Goal: Task Accomplishment & Management: Use online tool/utility

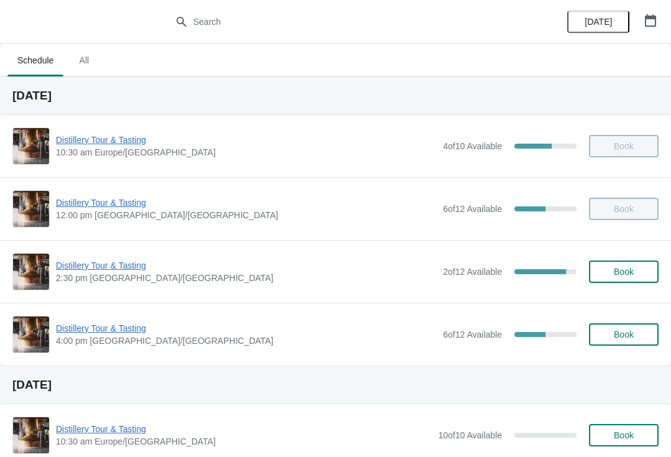
click at [622, 279] on button "Book" at bounding box center [624, 271] width 70 height 22
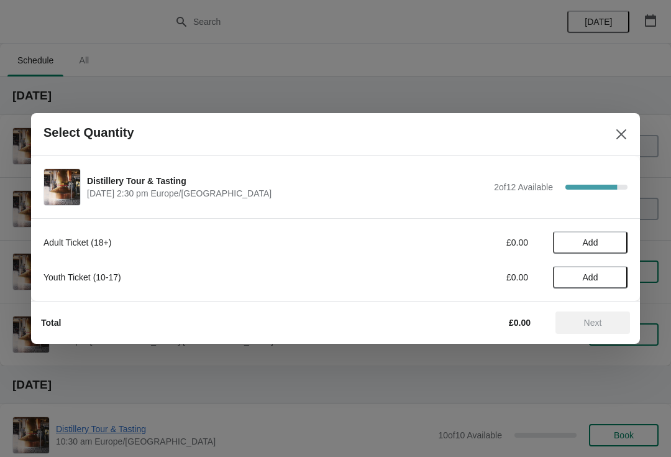
click at [596, 244] on span "Add" at bounding box center [591, 242] width 16 height 10
click at [614, 241] on icon at bounding box center [611, 242] width 13 height 13
click at [596, 322] on span "Next" at bounding box center [593, 322] width 18 height 10
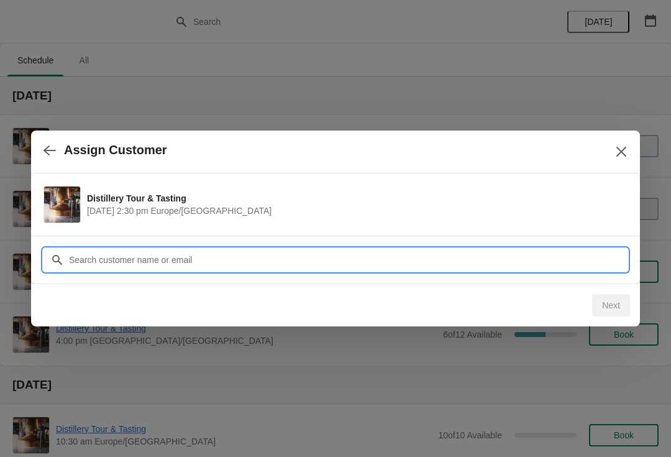
click at [203, 253] on input "Customer" at bounding box center [347, 260] width 559 height 22
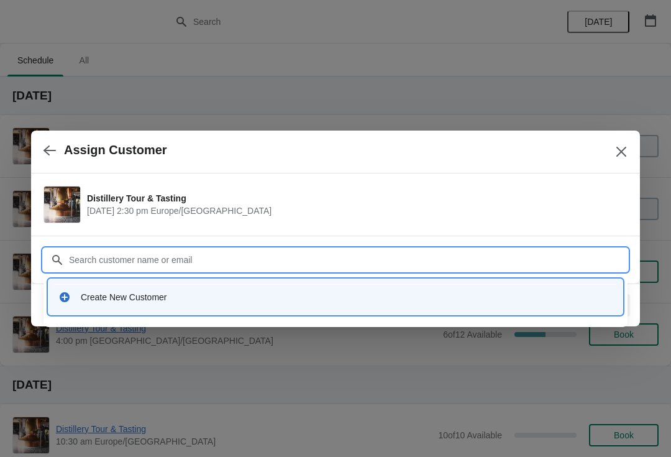
click at [151, 293] on div "Create New Customer" at bounding box center [347, 297] width 532 height 12
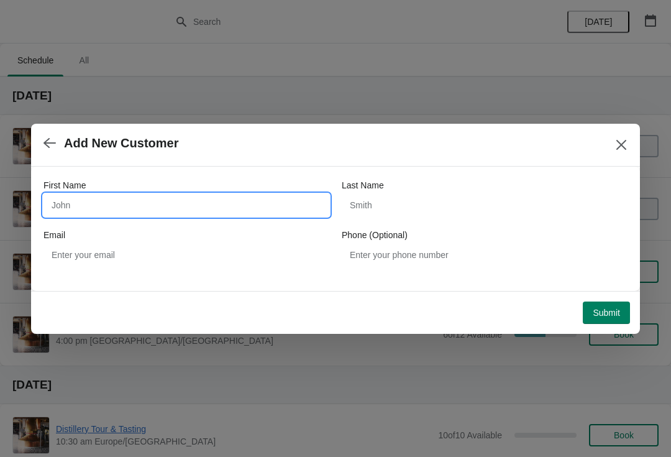
click at [101, 206] on input "First Name" at bounding box center [186, 205] width 286 height 22
type input "Sergiu"
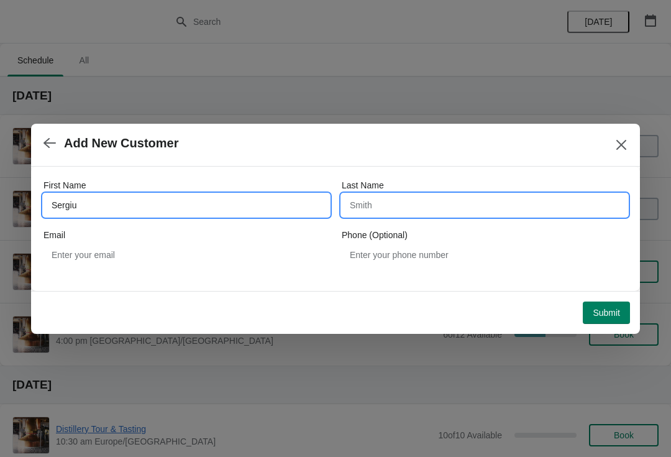
click at [408, 201] on input "Last Name" at bounding box center [485, 205] width 286 height 22
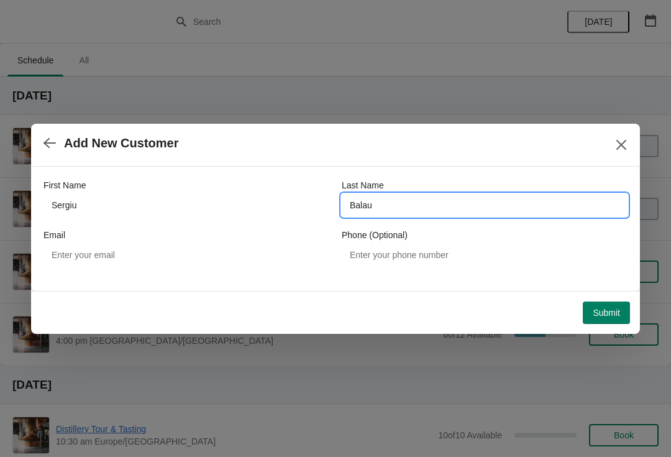
type input "Balau"
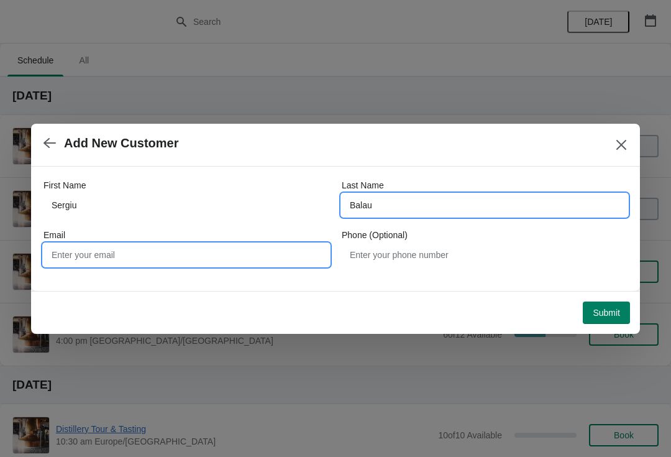
click at [234, 254] on input "Email" at bounding box center [186, 255] width 286 height 22
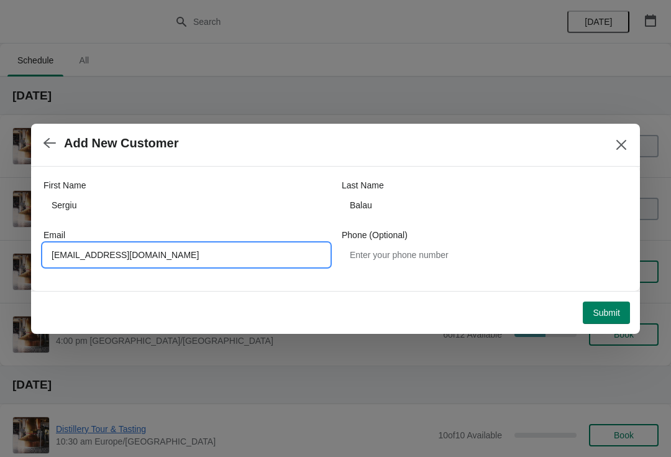
type input "[EMAIL_ADDRESS][DOMAIN_NAME]"
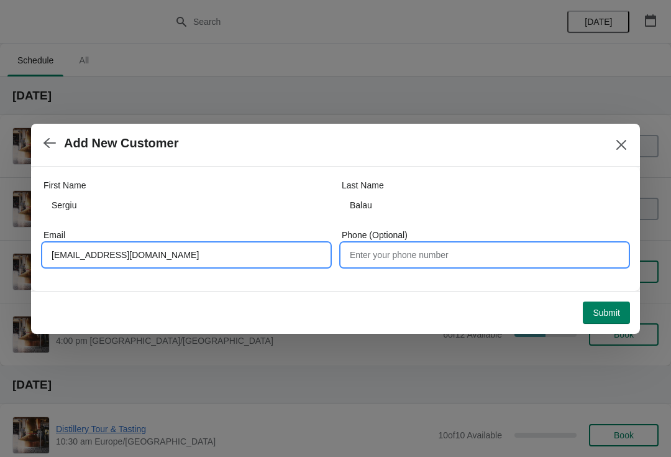
click at [417, 250] on input "Phone (Optional)" at bounding box center [485, 255] width 286 height 22
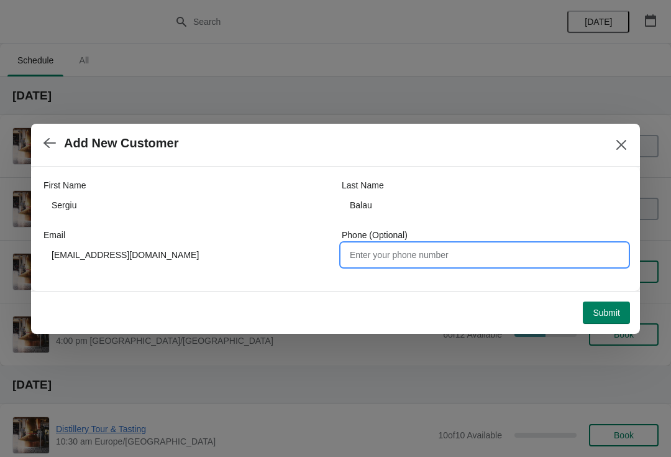
click at [611, 309] on span "Submit" at bounding box center [606, 313] width 27 height 10
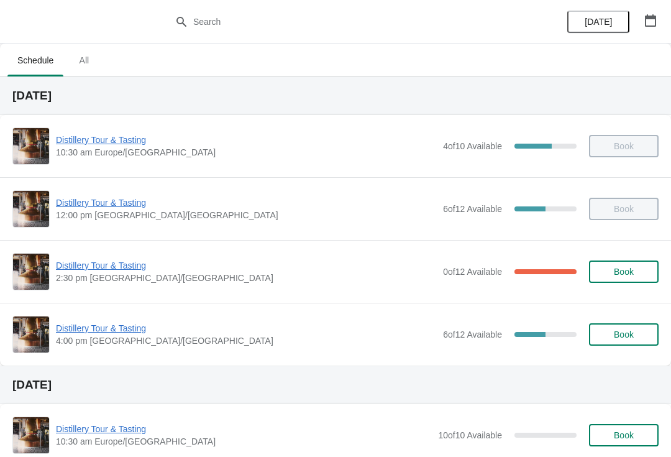
click at [112, 263] on span "Distillery Tour & Tasting" at bounding box center [246, 265] width 381 height 12
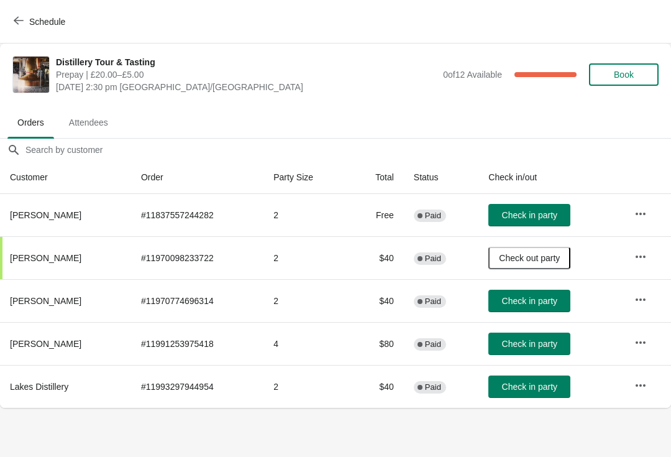
click at [549, 385] on span "Check in party" at bounding box center [529, 386] width 55 height 10
click at [541, 353] on button "Check in party" at bounding box center [529, 343] width 82 height 22
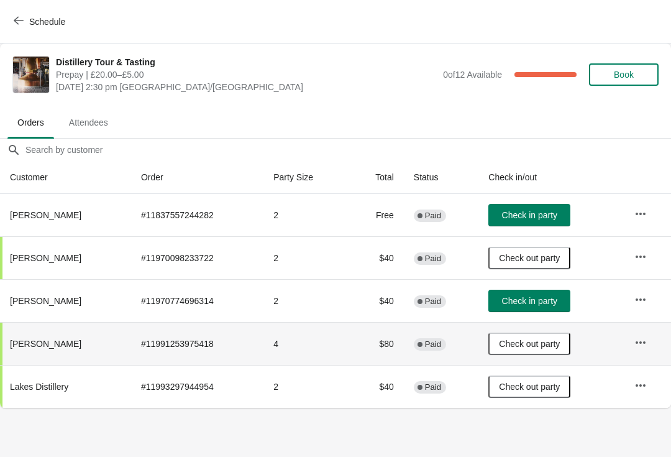
click at [536, 221] on button "Check in party" at bounding box center [529, 215] width 82 height 22
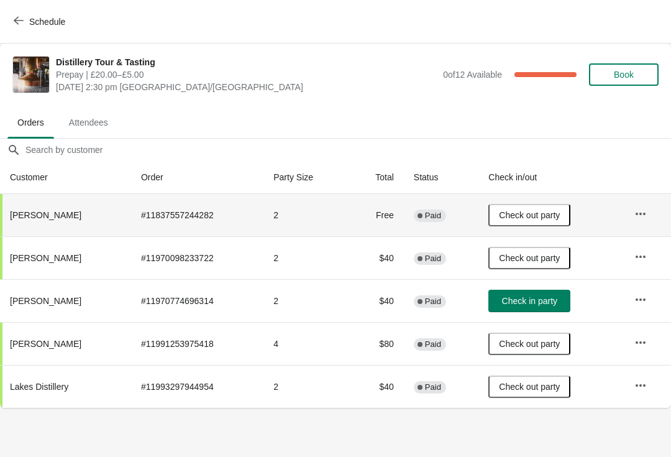
click at [537, 303] on span "Check in party" at bounding box center [529, 301] width 55 height 10
